Goal: Find specific page/section: Find specific page/section

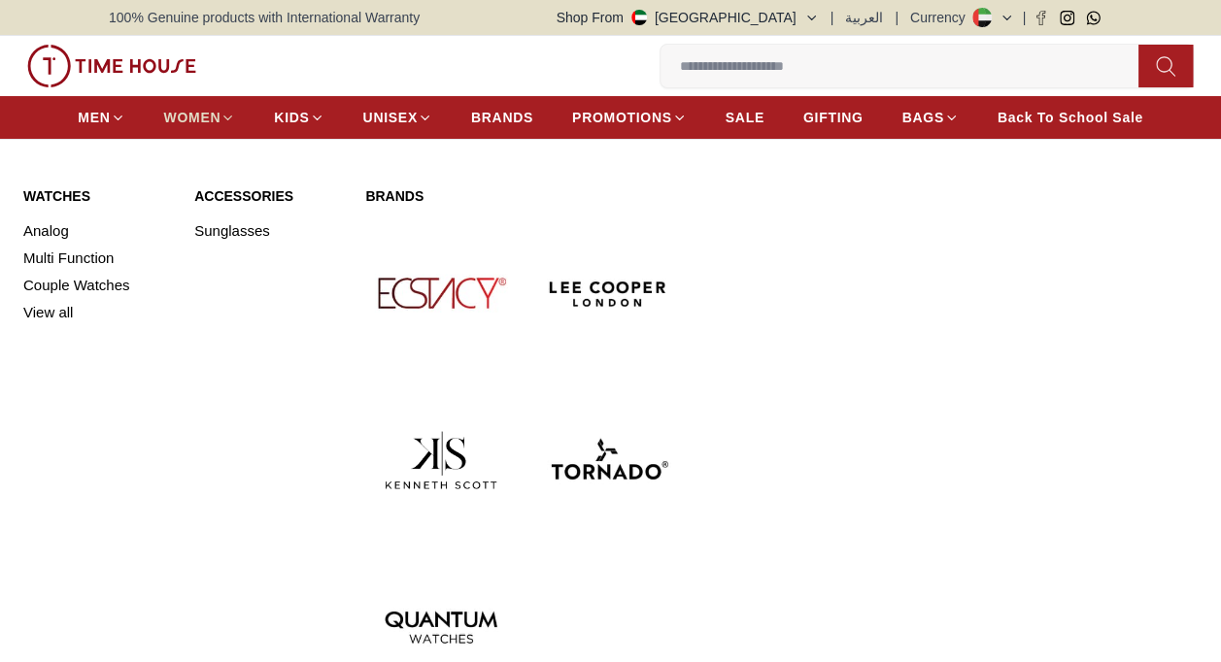
drag, startPoint x: 0, startPoint y: 0, endPoint x: 224, endPoint y: 117, distance: 253.2
click at [224, 117] on icon at bounding box center [227, 118] width 15 height 15
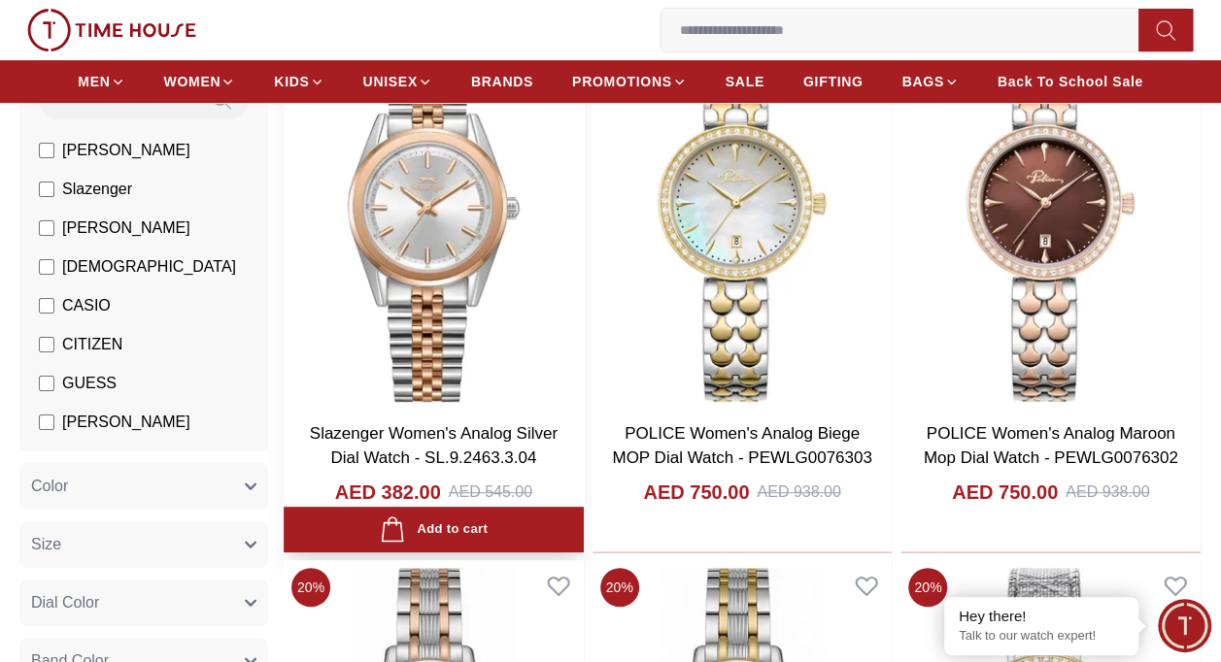
scroll to position [257, 0]
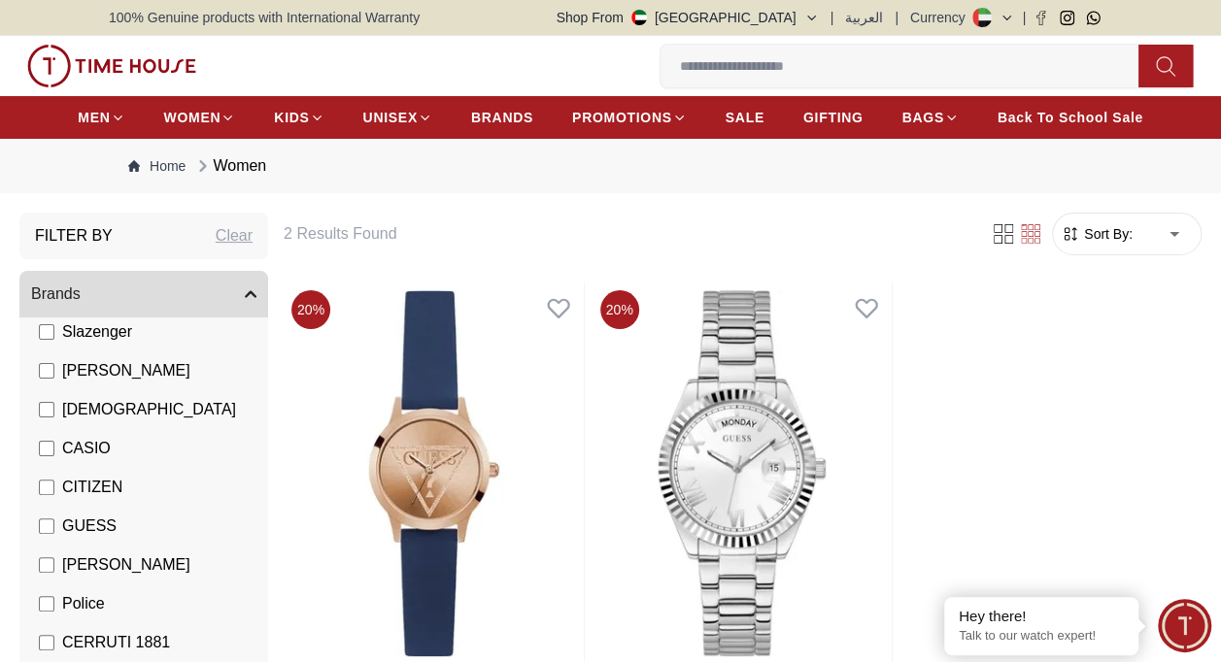
scroll to position [122, 0]
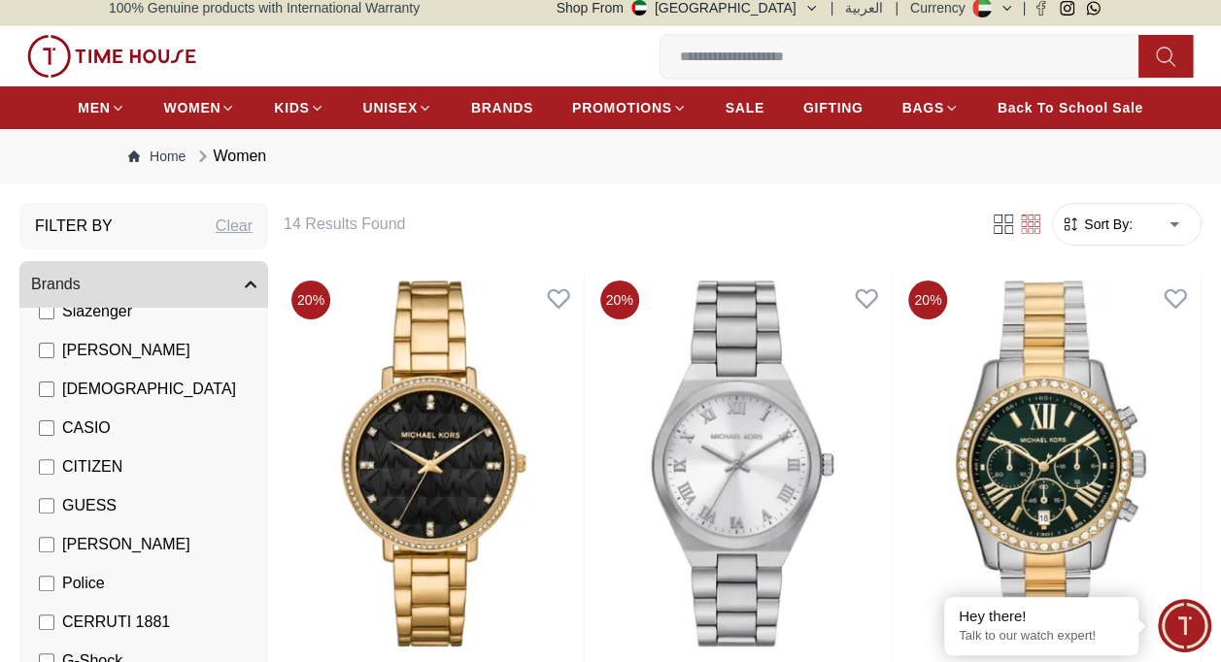
scroll to position [9, 0]
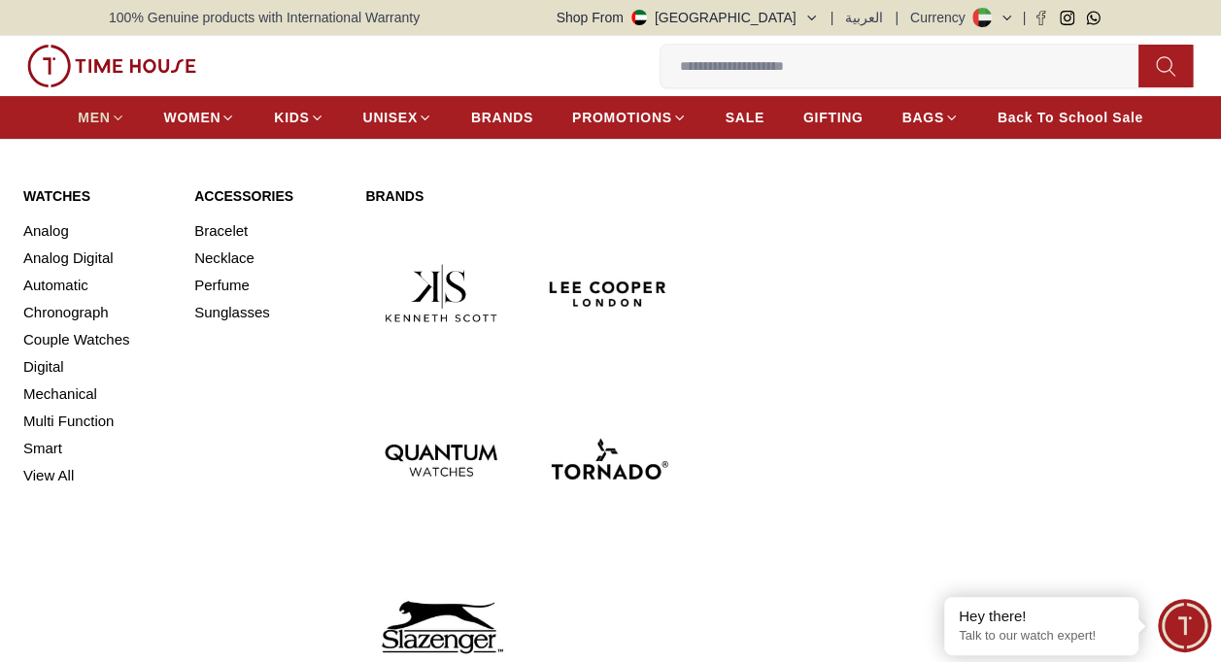
click at [103, 112] on span "MEN" at bounding box center [94, 117] width 32 height 19
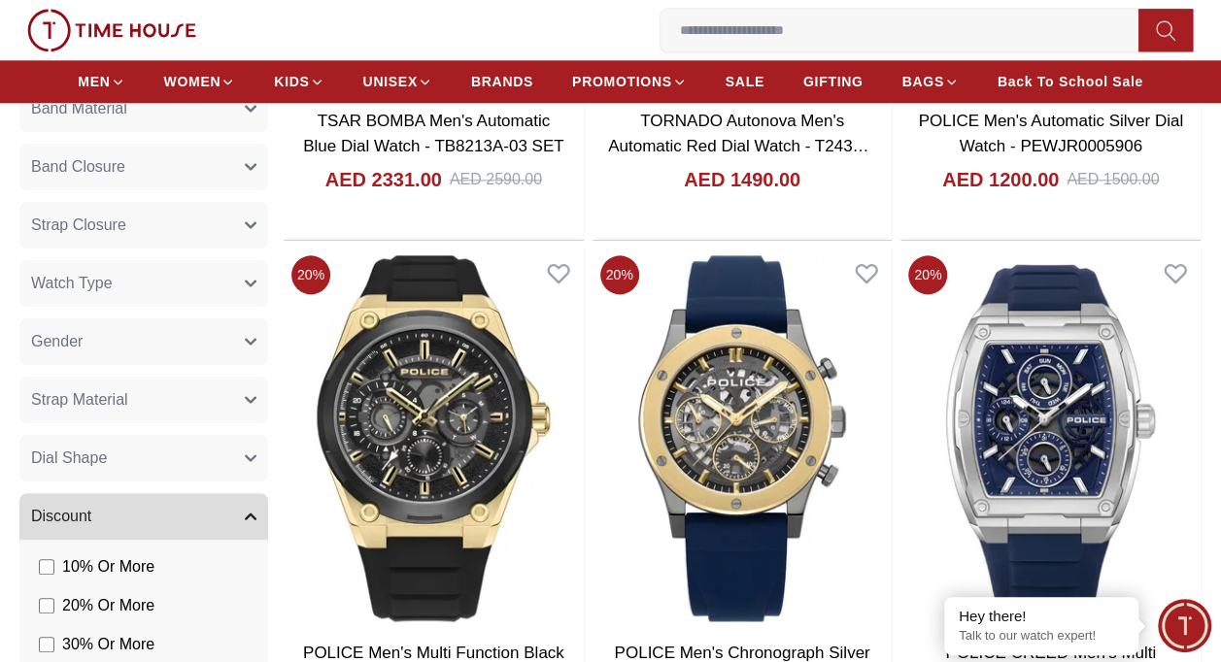
scroll to position [1097, 0]
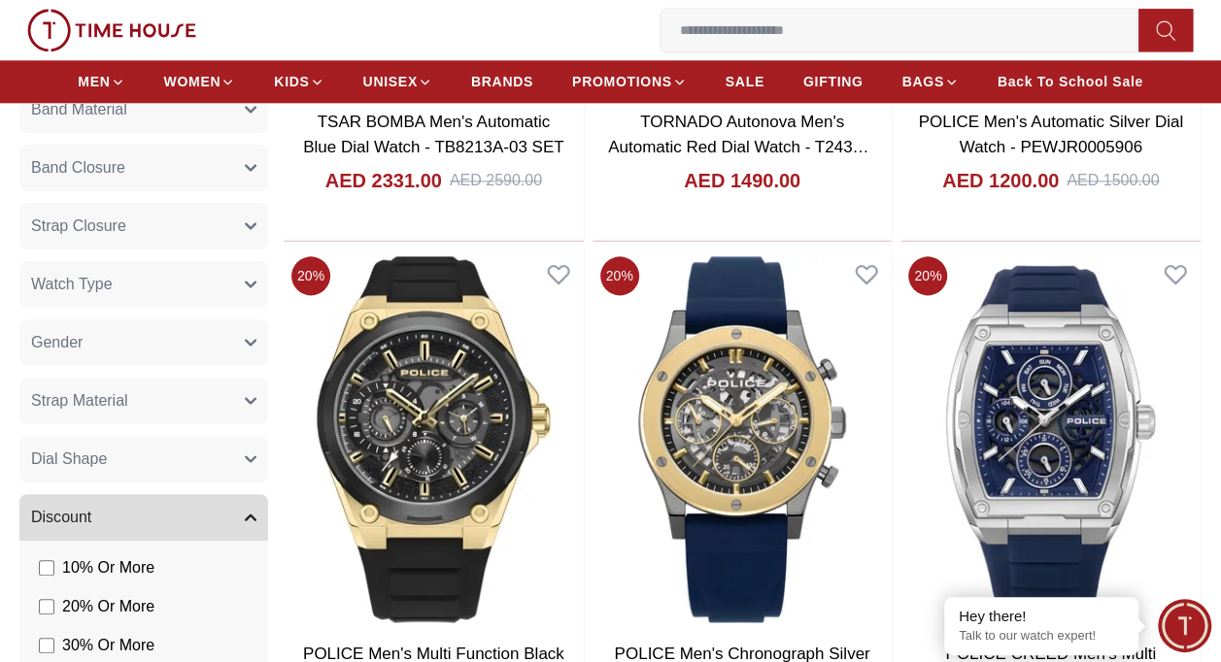
click at [240, 456] on button "Dial Shape" at bounding box center [143, 459] width 249 height 47
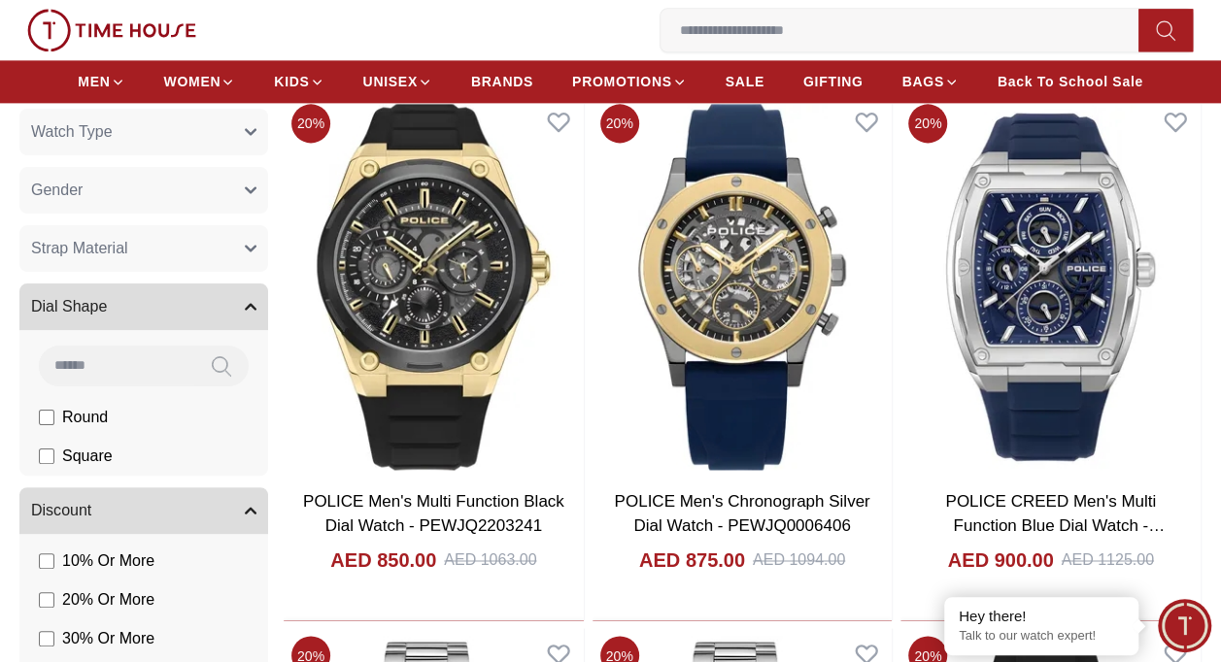
scroll to position [1251, 0]
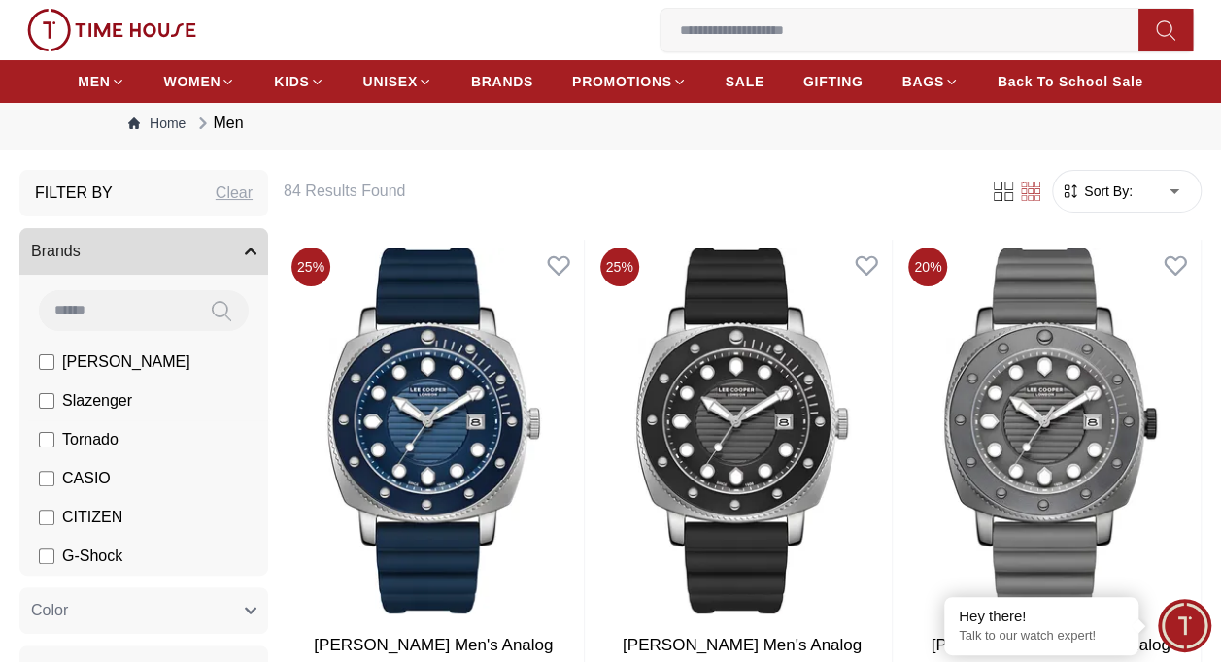
scroll to position [1, 0]
